Goal: Task Accomplishment & Management: Complete application form

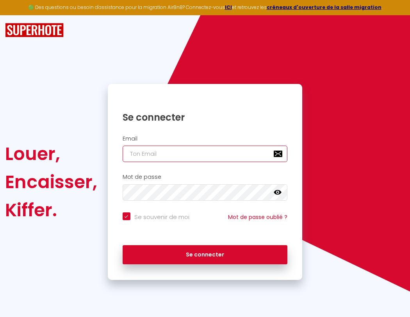
type input "l"
checkbox input "true"
type input "le"
checkbox input "true"
type input "les"
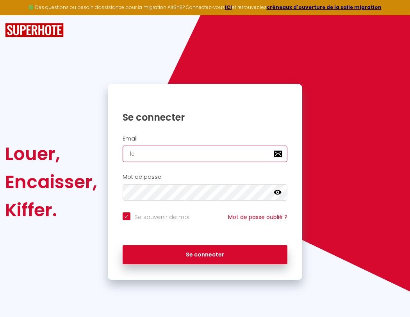
checkbox input "true"
type input "lesp"
checkbox input "true"
type input "lespa"
checkbox input "true"
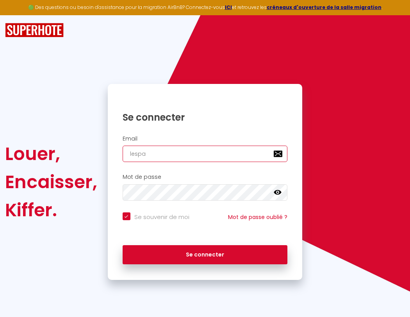
type input "lespac"
checkbox input "true"
type input "lespace"
checkbox input "true"
type input "lespaced"
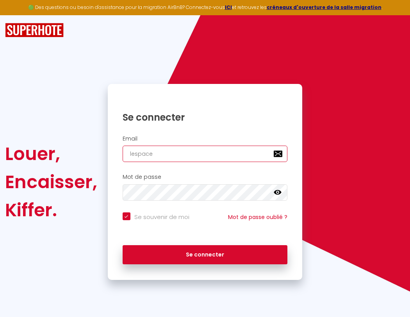
checkbox input "true"
type input "lespacede"
checkbox input "true"
type input "l"
checkbox input "true"
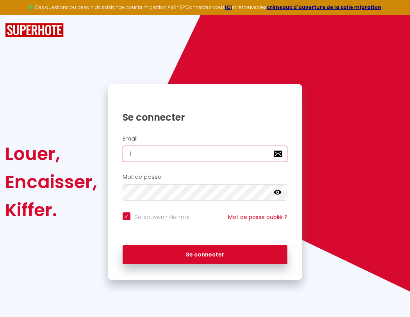
type input "lespacedet"
checkbox input "true"
type input "le"
checkbox input "true"
type input "lespacedete"
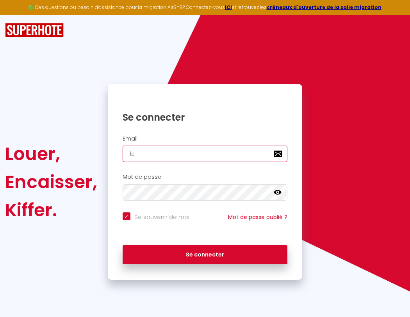
checkbox input "true"
type input "les"
checkbox input "true"
type input "lespacedeten"
checkbox input "true"
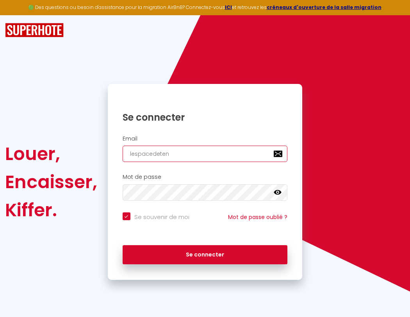
type input "lesp"
checkbox input "true"
type input "lespacedetent"
checkbox input "true"
type input "lespa"
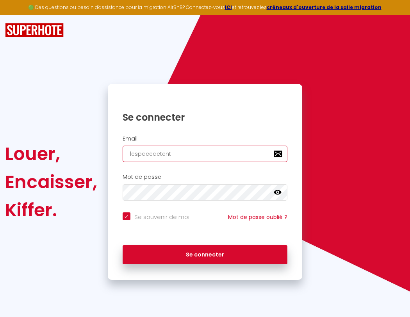
checkbox input "true"
type input "lespacedetente"
checkbox input "true"
type input "lespac"
checkbox input "true"
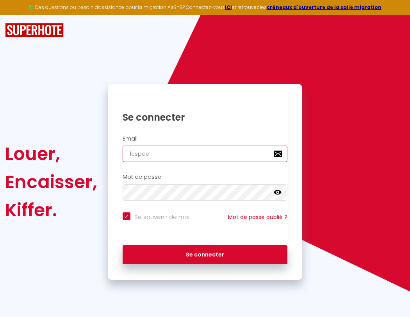
type input "lespacedetente@"
checkbox input "true"
type input "lespace"
checkbox input "true"
type input "l"
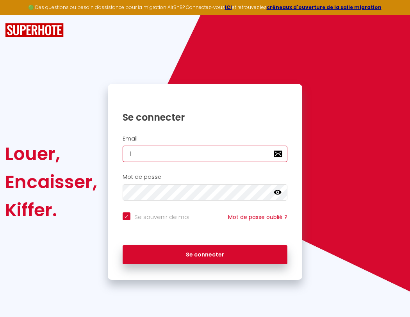
checkbox input "true"
type input "lespacedetente@g"
checkbox input "true"
type input "lespaced"
checkbox input "true"
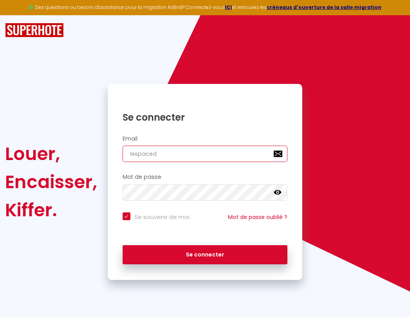
type input "lespacedetente@gm"
checkbox input "true"
type input "les"
checkbox input "true"
type input "lespacede"
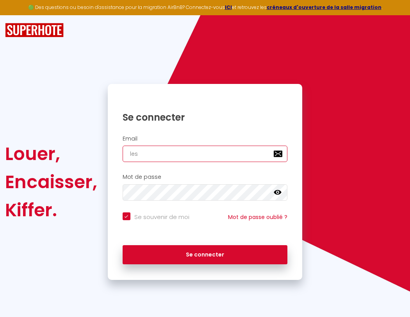
checkbox input "true"
type input "lespacedetente@gma"
checkbox input "true"
type input "lesp"
checkbox input "true"
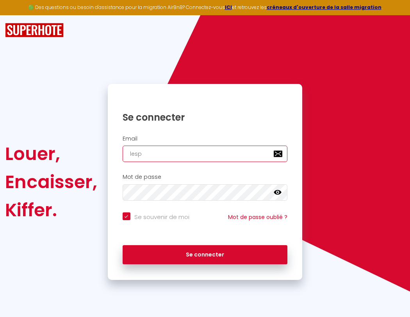
type input "lespacedet"
checkbox input "true"
type input "lespacedetente@gmai"
checkbox input "true"
type input "lespa"
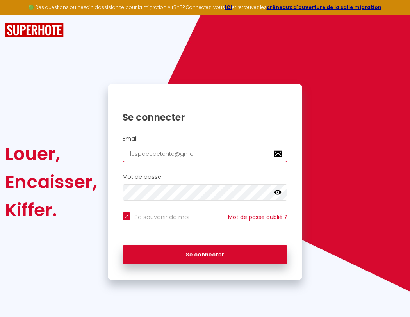
checkbox input "true"
type input "lespacedete"
checkbox input "true"
type input "[EMAIL_ADDRESS]"
checkbox input "true"
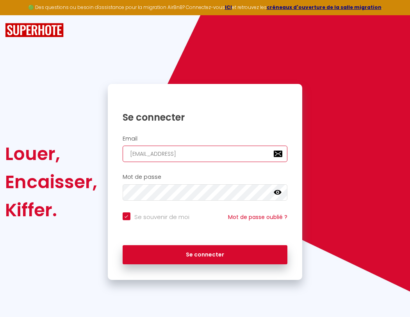
type input "lespac"
checkbox input "true"
type input "lespacedeten"
checkbox input "true"
type input "[EMAIL_ADDRESS]."
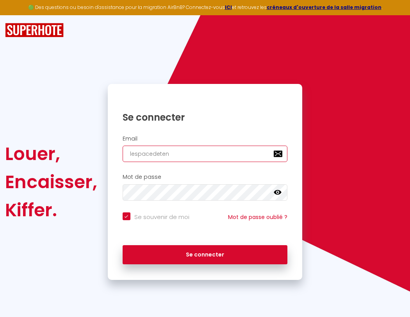
checkbox input "true"
type input "lespace"
checkbox input "true"
type input "lespacedetent"
checkbox input "true"
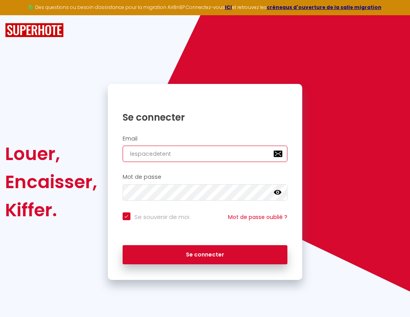
type input "lespacedetente@gmail.c"
checkbox input "true"
type input "lespaced"
checkbox input "true"
type input "[EMAIL_ADDRESS][DOMAIN_NAME]"
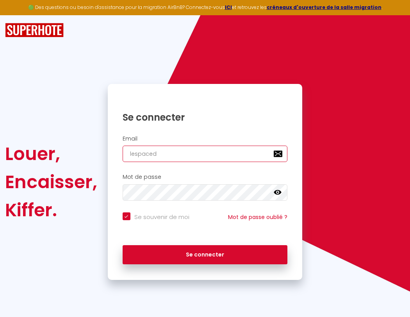
checkbox input "true"
type input "lespacede"
checkbox input "true"
type input "[EMAIL_ADDRESS][DOMAIN_NAME]"
checkbox input "true"
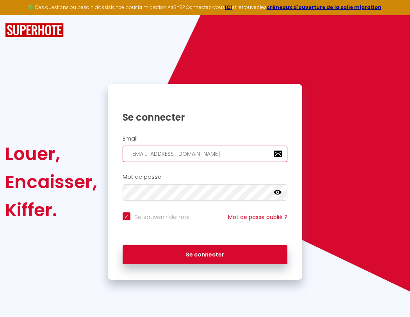
type input "lespacedet"
checkbox input "true"
type input "lespacedetente@g"
checkbox input "true"
type input "lespacedete"
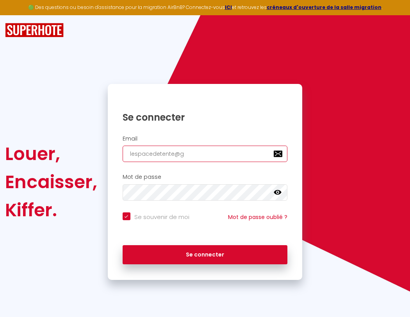
checkbox input "true"
type input "lespacedetente@gm"
checkbox input "true"
type input "lespacedeten"
checkbox input "true"
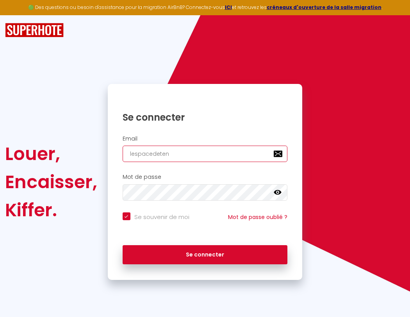
type input "lespacedetente@gma"
checkbox input "true"
